Goal: Complete application form

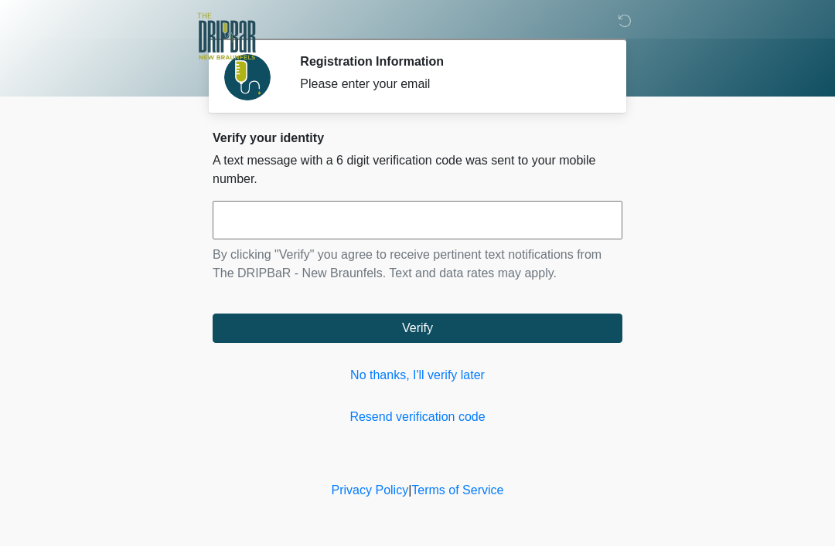
click at [445, 380] on link "No thanks, I'll verify later" at bounding box center [418, 375] width 410 height 19
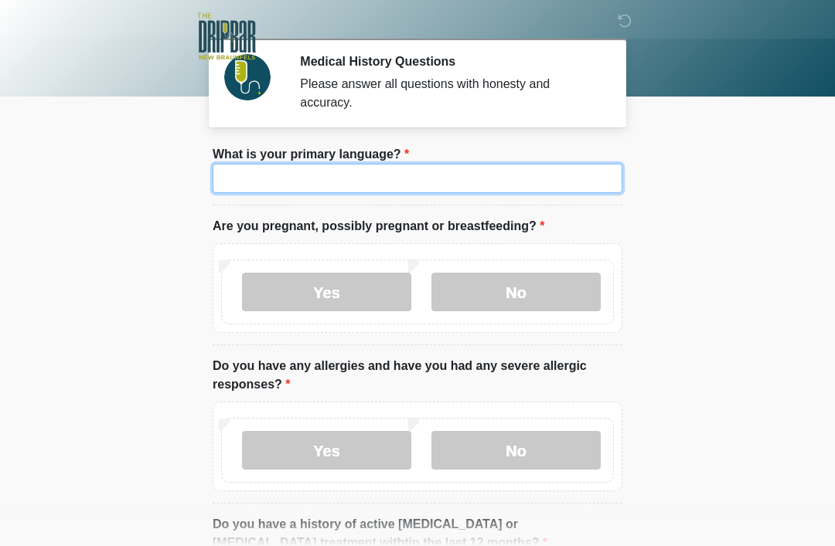
click at [481, 178] on input "What is your primary language?" at bounding box center [418, 178] width 410 height 29
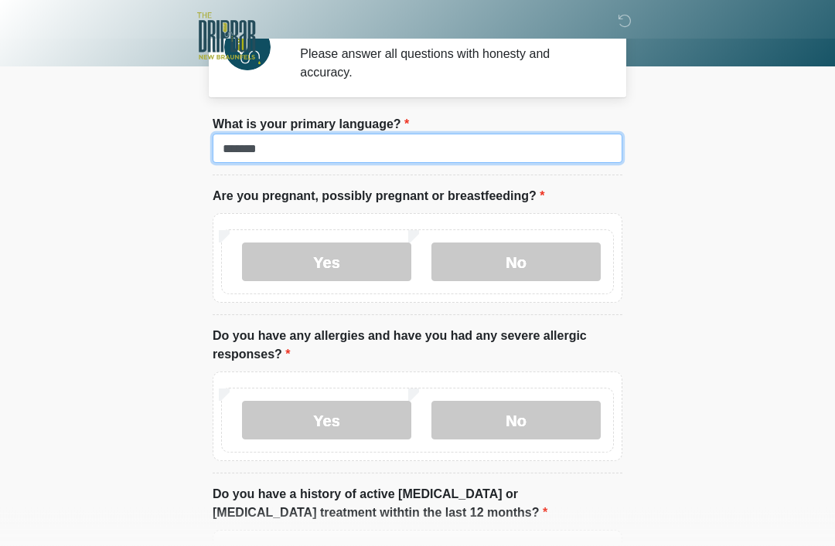
scroll to position [30, 0]
type input "*******"
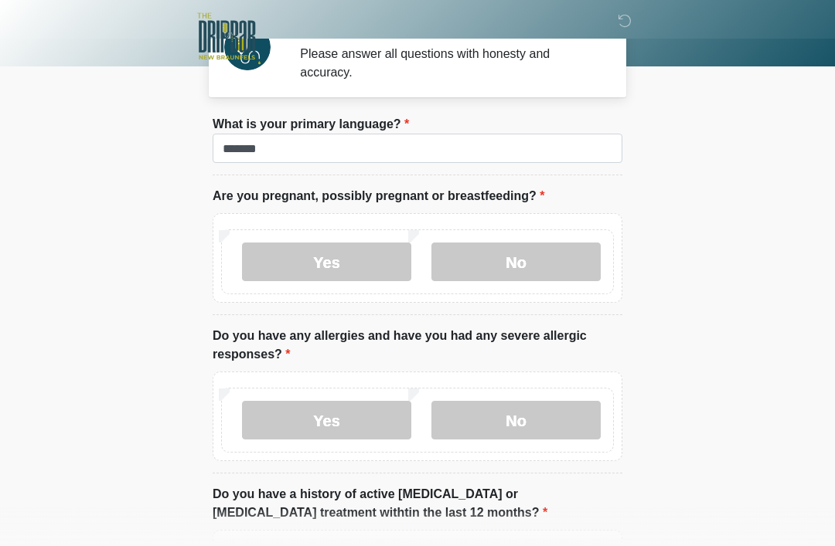
click at [529, 253] on label "No" at bounding box center [515, 262] width 169 height 39
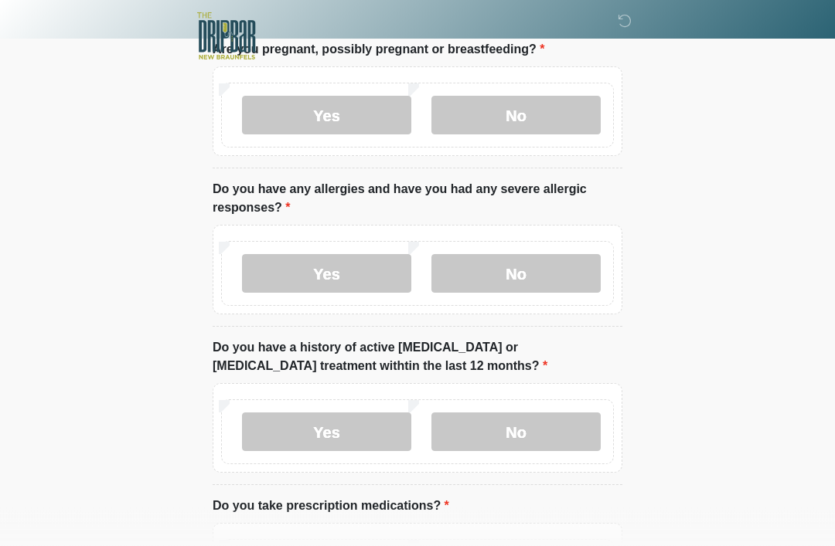
scroll to position [192, 0]
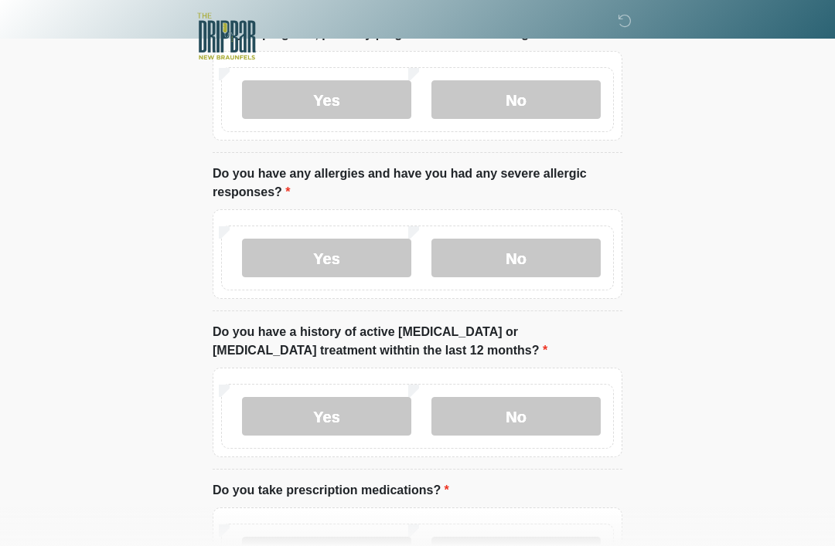
click at [529, 256] on label "No" at bounding box center [515, 258] width 169 height 39
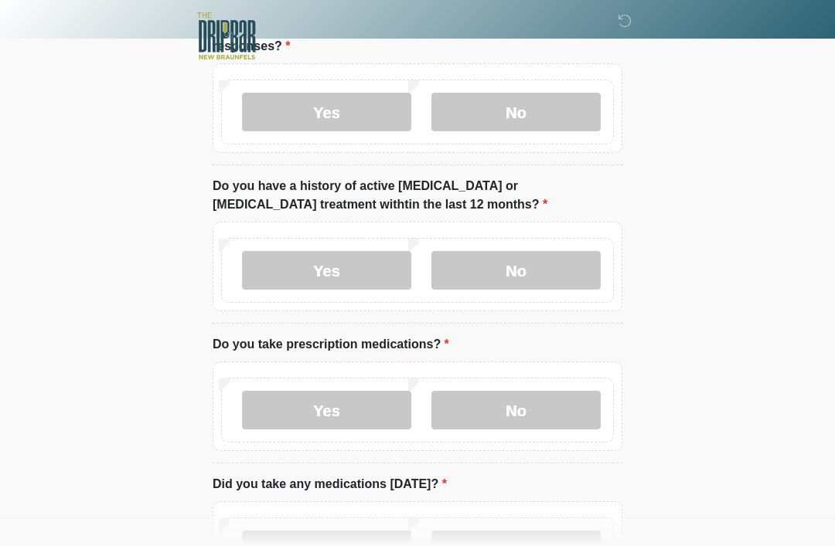
scroll to position [339, 0]
click at [538, 268] on label "No" at bounding box center [515, 270] width 169 height 39
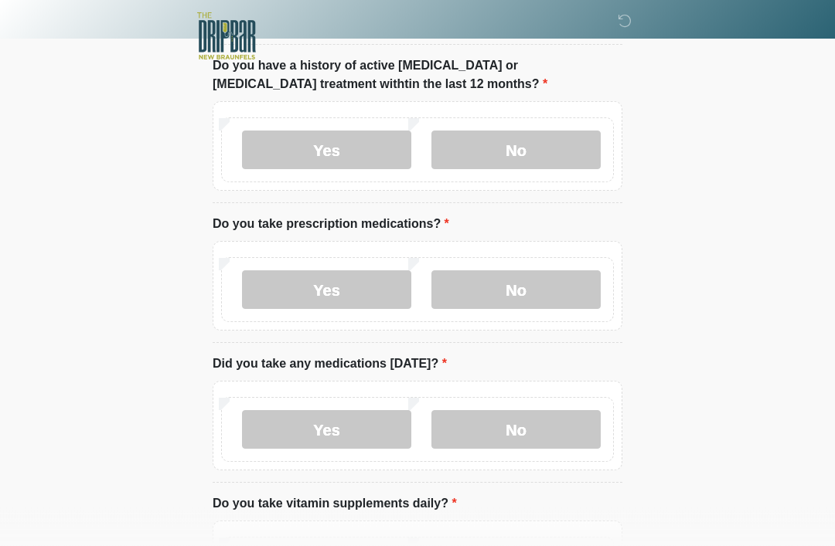
scroll to position [507, 0]
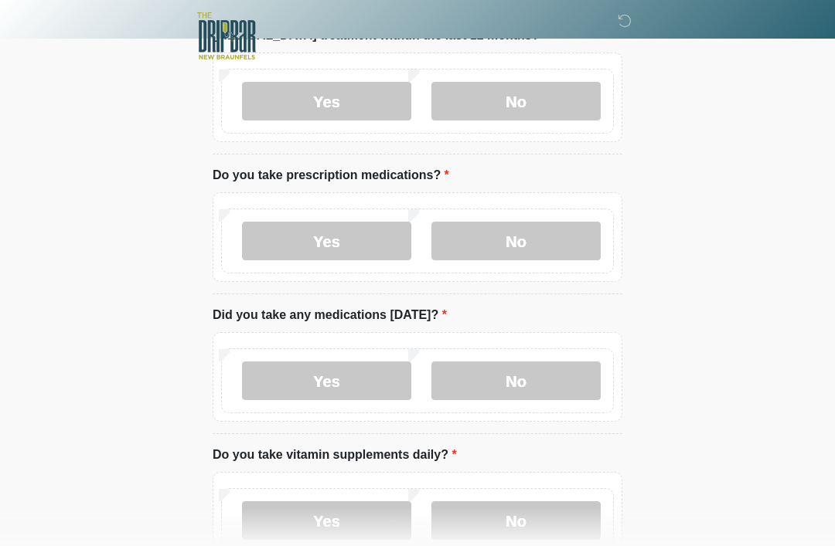
click at [546, 234] on label "No" at bounding box center [515, 242] width 169 height 39
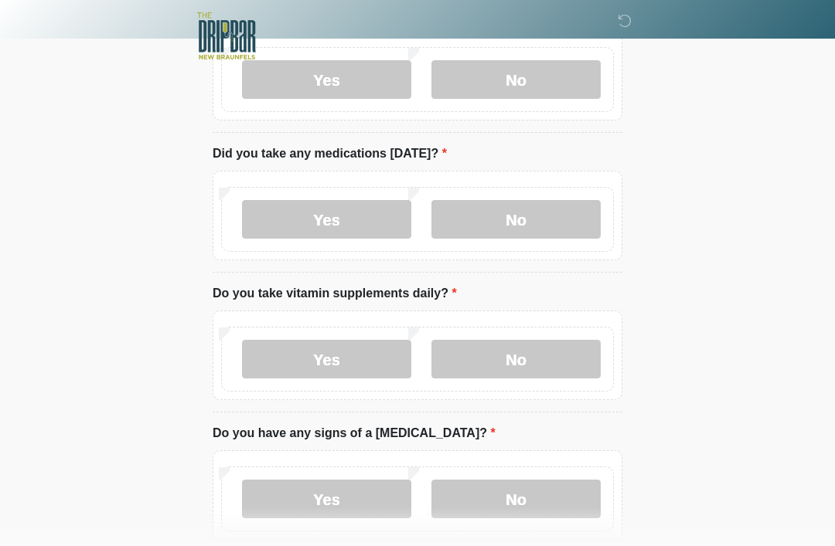
click at [532, 214] on label "No" at bounding box center [515, 220] width 169 height 39
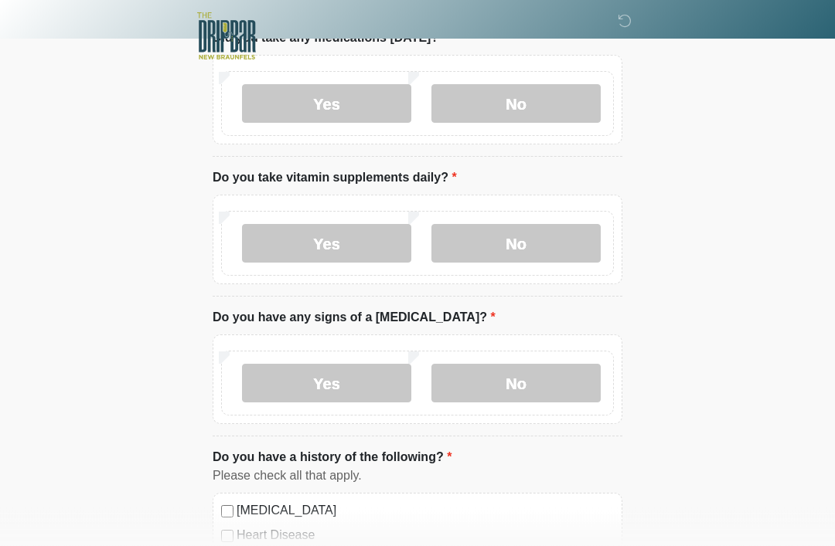
scroll to position [785, 0]
click at [353, 240] on label "Yes" at bounding box center [326, 243] width 169 height 39
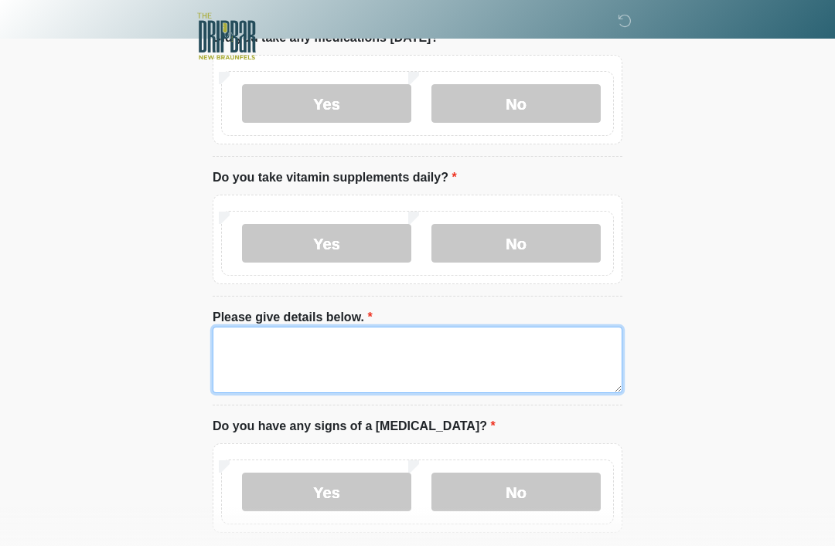
click at [253, 335] on textarea "Please give details below." at bounding box center [418, 360] width 410 height 66
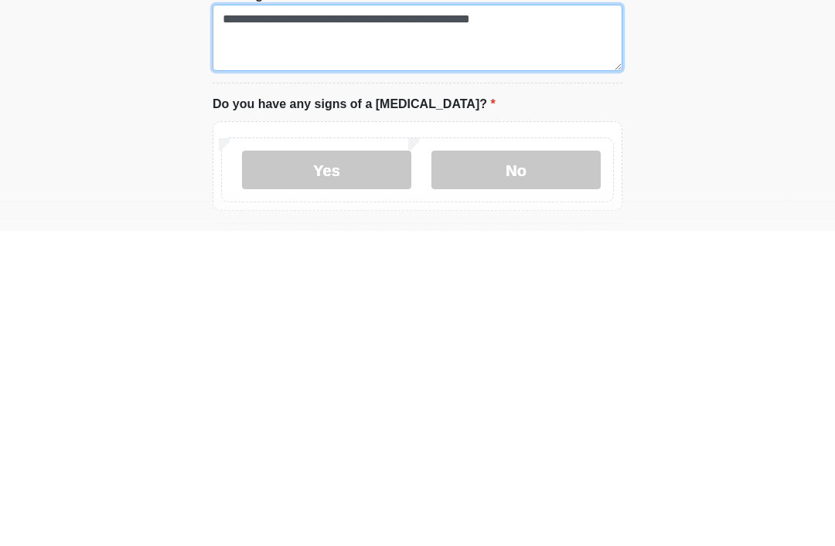
scroll to position [794, 0]
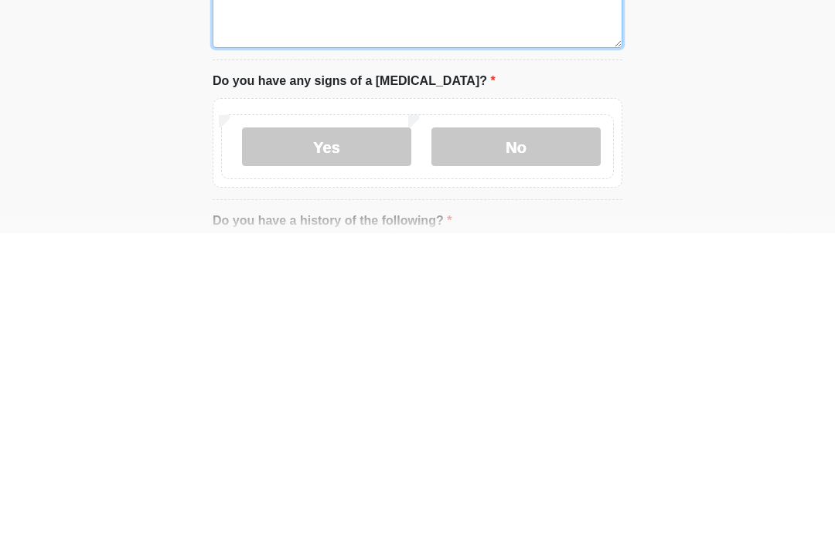
type textarea "**********"
click at [556, 441] on label "No" at bounding box center [515, 460] width 169 height 39
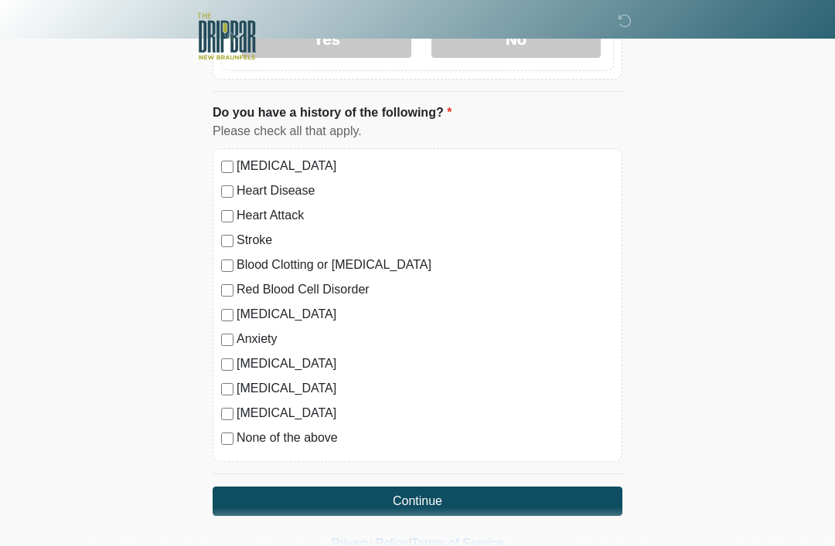
scroll to position [1238, 0]
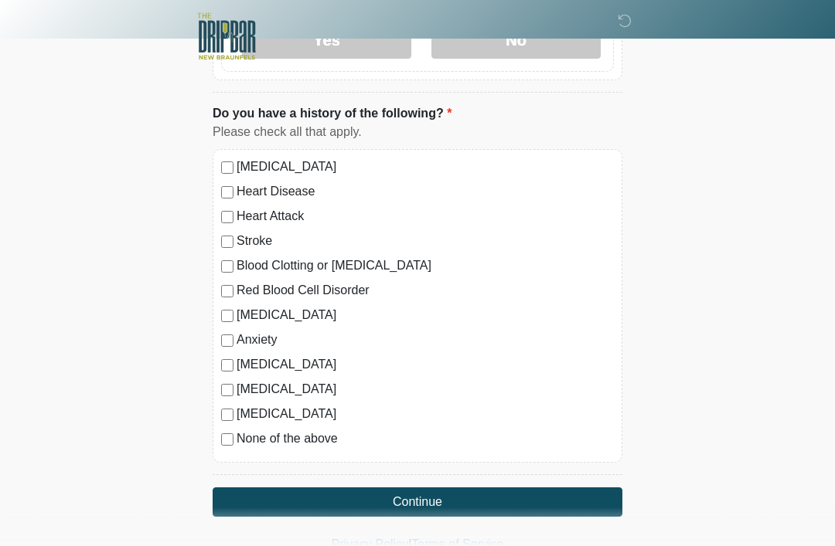
click at [241, 430] on label "None of the above" at bounding box center [424, 439] width 377 height 19
click at [498, 500] on button "Continue" at bounding box center [418, 502] width 410 height 29
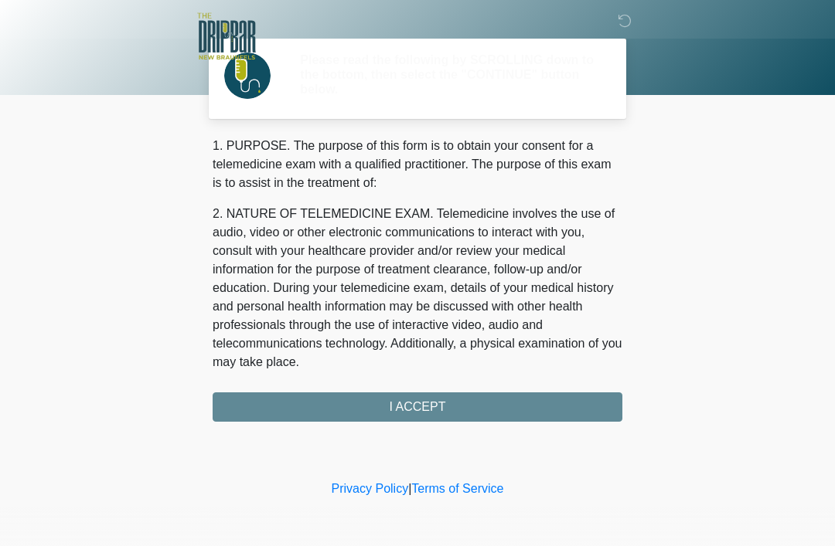
scroll to position [0, 0]
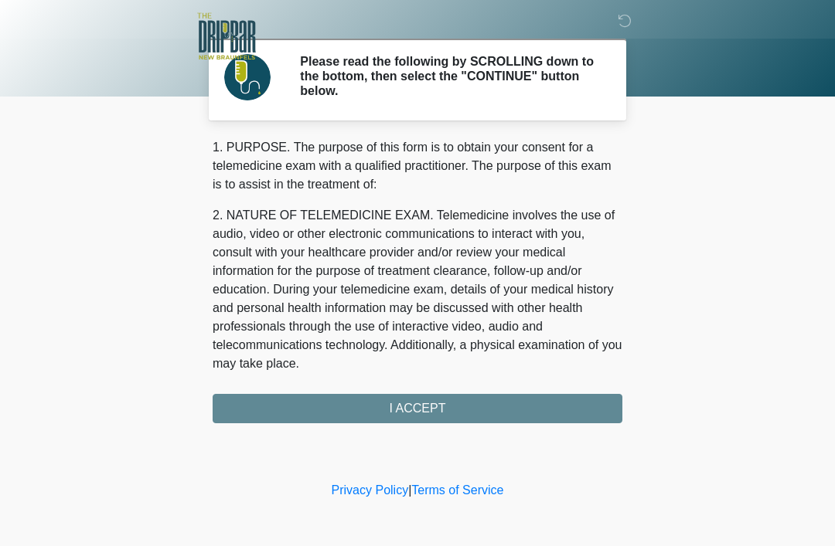
click at [515, 417] on div "1. PURPOSE. The purpose of this form is to obtain your consent for a telemedici…" at bounding box center [418, 280] width 410 height 285
click at [501, 407] on div "1. PURPOSE. The purpose of this form is to obtain your consent for a telemedici…" at bounding box center [418, 280] width 410 height 285
click at [456, 413] on div "1. PURPOSE. The purpose of this form is to obtain your consent for a telemedici…" at bounding box center [418, 280] width 410 height 285
click at [402, 400] on div "1. PURPOSE. The purpose of this form is to obtain your consent for a telemedici…" at bounding box center [418, 280] width 410 height 285
click at [424, 407] on div "1. PURPOSE. The purpose of this form is to obtain your consent for a telemedici…" at bounding box center [418, 280] width 410 height 285
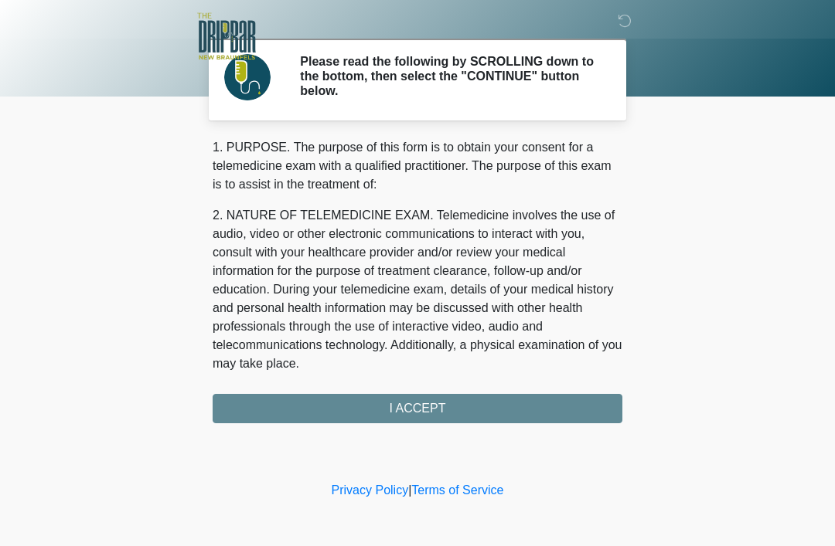
click at [416, 411] on div "1. PURPOSE. The purpose of this form is to obtain your consent for a telemedici…" at bounding box center [418, 280] width 410 height 285
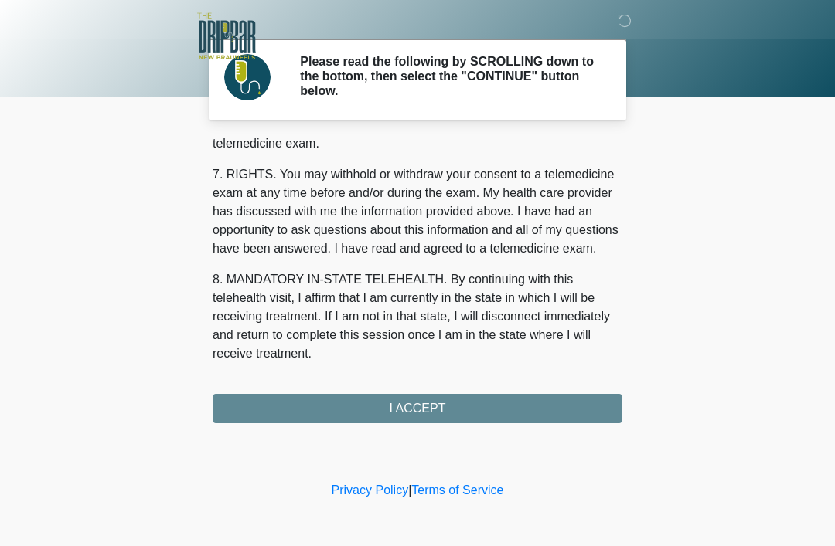
scroll to position [678, 0]
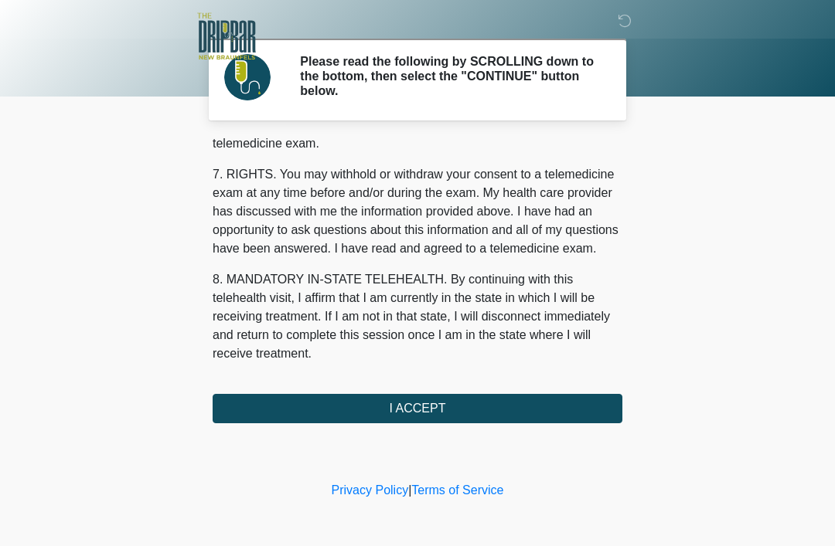
click at [457, 413] on button "I ACCEPT" at bounding box center [418, 408] width 410 height 29
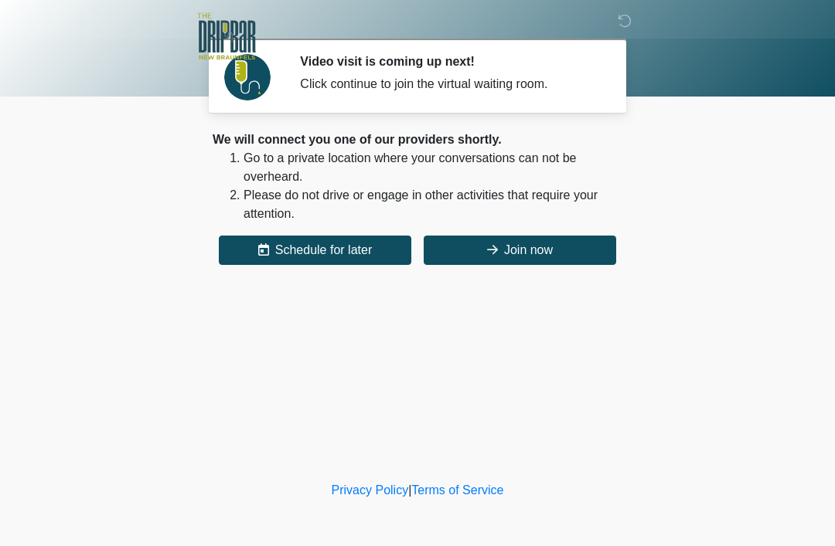
click at [570, 250] on button "Join now" at bounding box center [520, 250] width 192 height 29
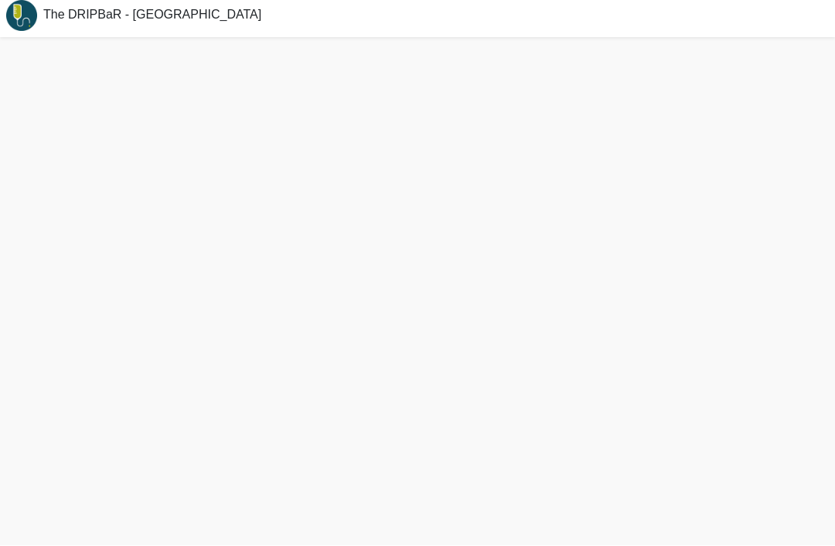
scroll to position [5, 0]
